Goal: Information Seeking & Learning: Learn about a topic

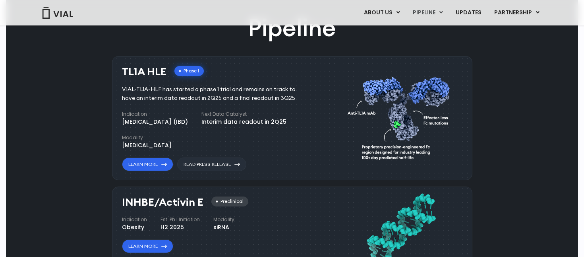
scroll to position [468, 0]
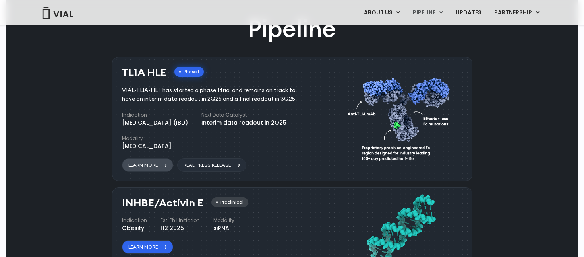
click at [151, 161] on link "Learn More" at bounding box center [147, 165] width 51 height 14
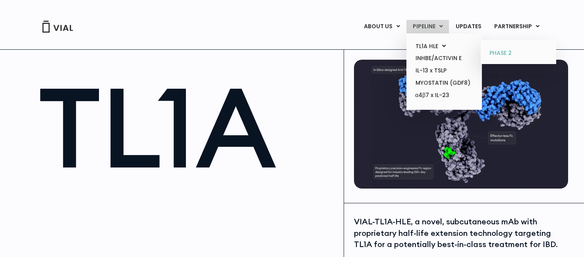
click at [496, 53] on link "PHASE 2" at bounding box center [519, 53] width 70 height 13
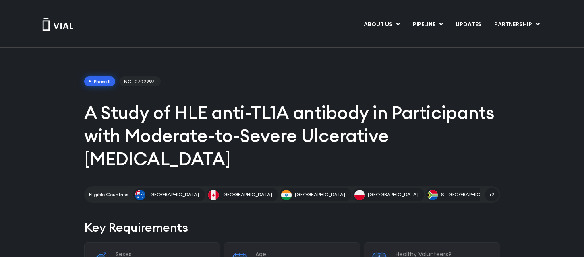
click at [135, 81] on span "NCT07029971" at bounding box center [139, 81] width 41 height 10
click at [56, 28] on img at bounding box center [58, 24] width 32 height 12
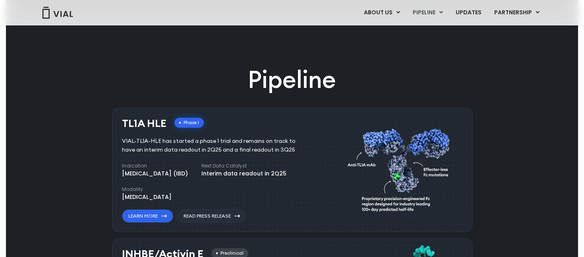
scroll to position [430, 0]
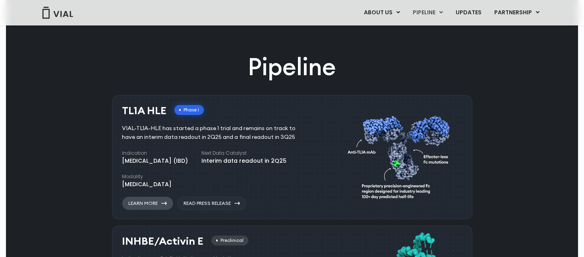
click at [151, 203] on link "Learn More" at bounding box center [147, 203] width 51 height 14
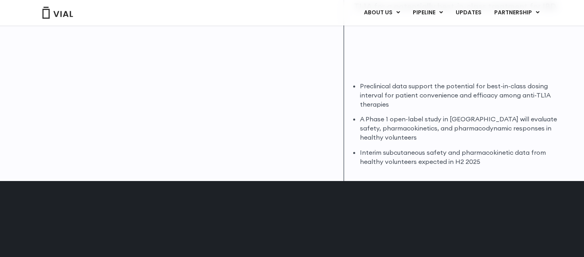
scroll to position [32, 0]
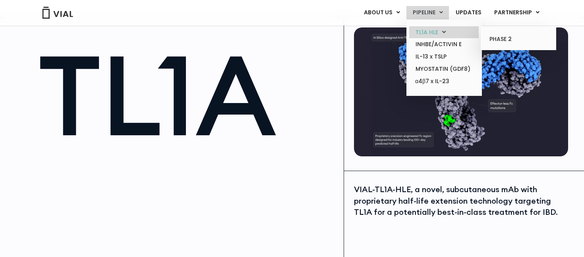
click at [428, 28] on link "TL1A HLE" at bounding box center [444, 32] width 70 height 12
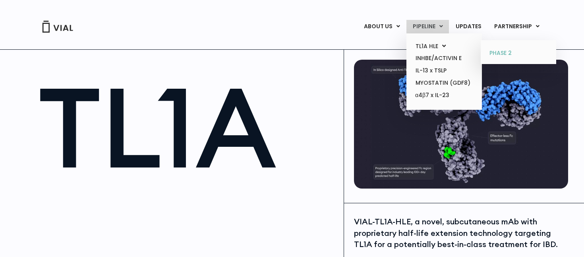
click at [507, 48] on link "PHASE 2" at bounding box center [519, 53] width 70 height 13
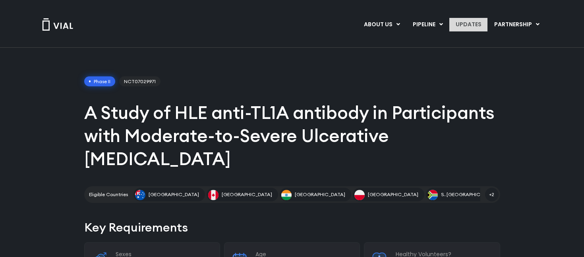
click at [467, 21] on link "UPDATES" at bounding box center [468, 25] width 38 height 14
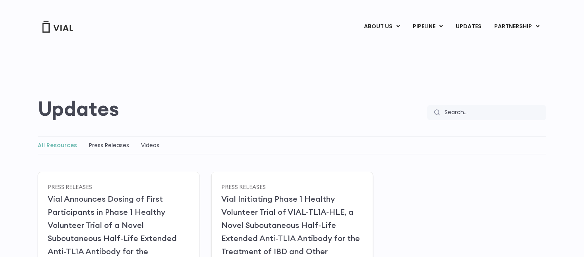
click at [68, 27] on img at bounding box center [58, 27] width 32 height 12
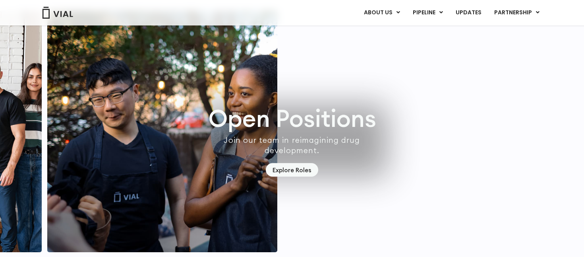
scroll to position [2202, 0]
